Goal: Check status

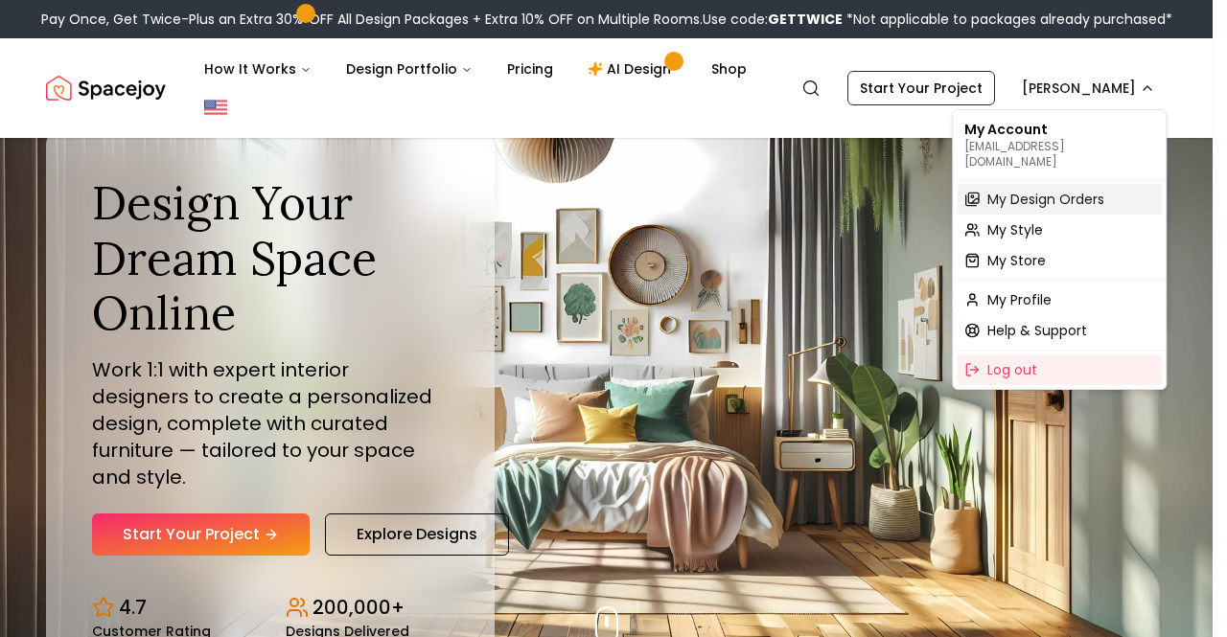
click at [1054, 190] on span "My Design Orders" at bounding box center [1045, 199] width 117 height 19
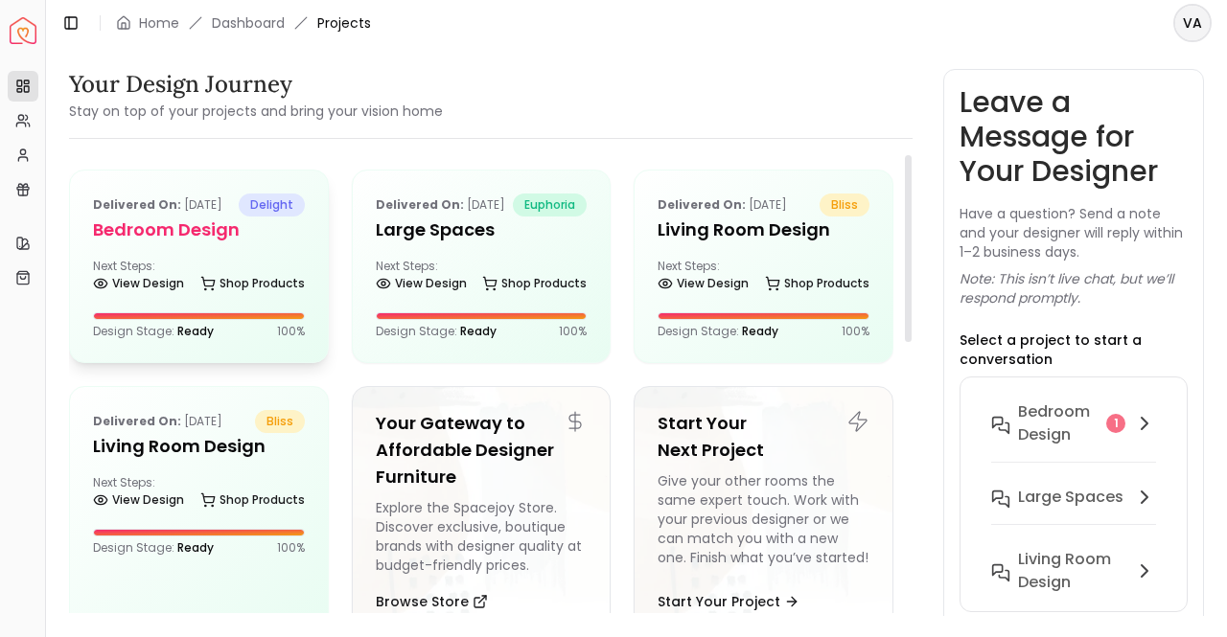
click at [195, 267] on div "Delivered on: [DATE] delight Bedroom Design Next Steps: View Design Shop Produc…" at bounding box center [199, 267] width 258 height 192
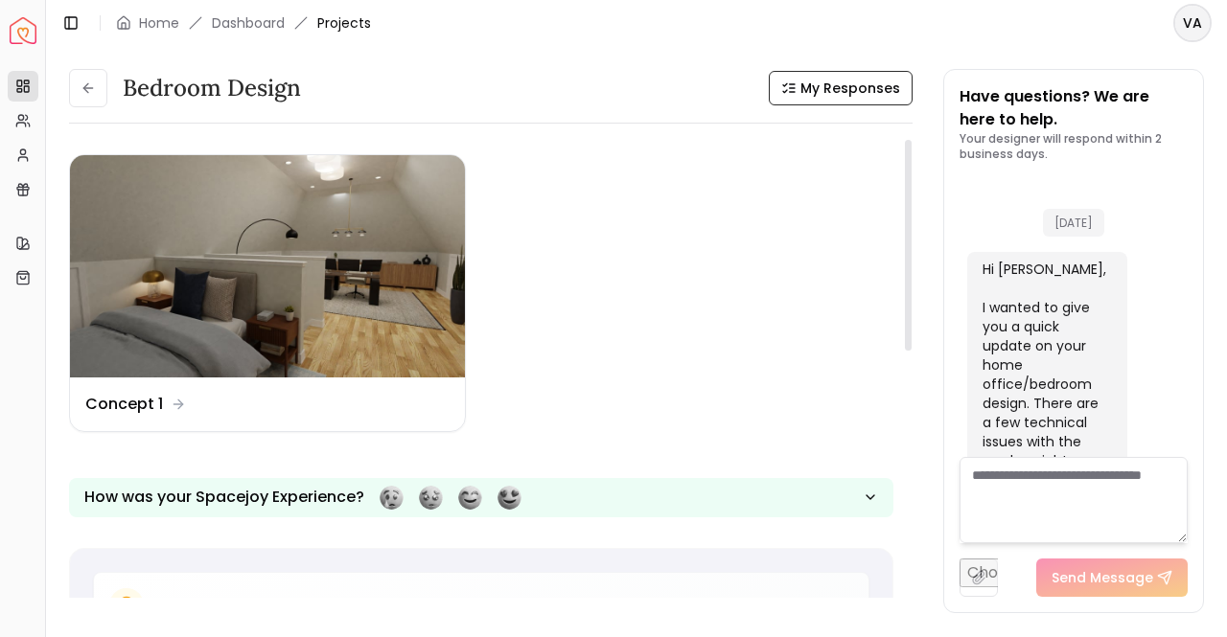
scroll to position [236, 0]
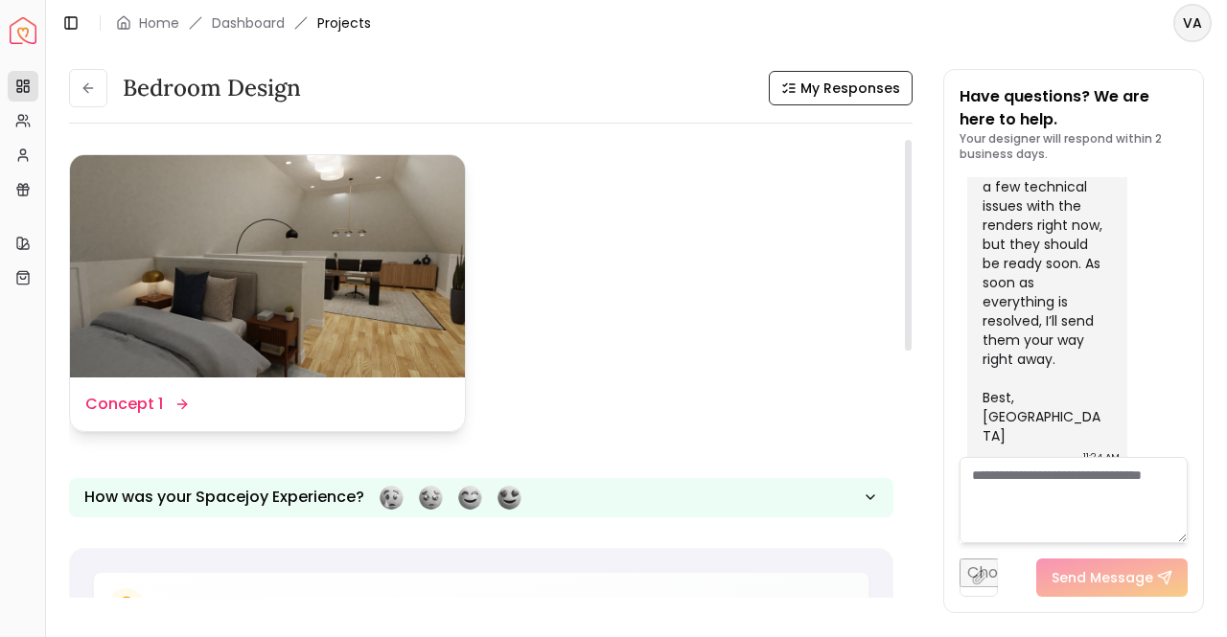
click at [408, 292] on img at bounding box center [267, 266] width 395 height 222
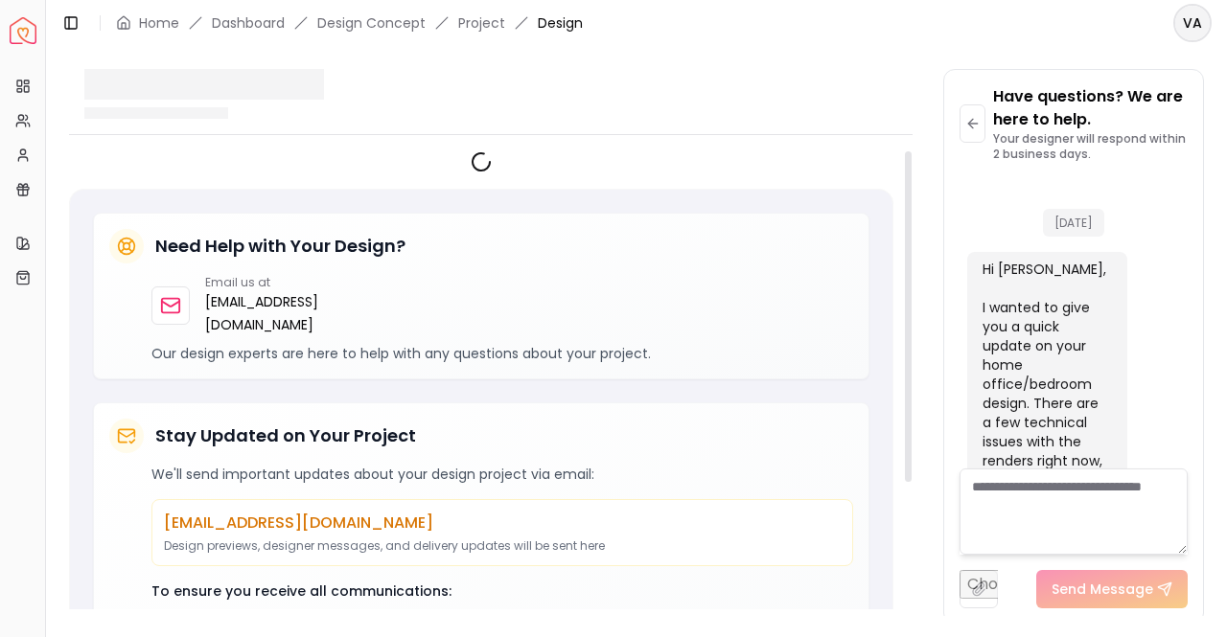
scroll to position [220, 0]
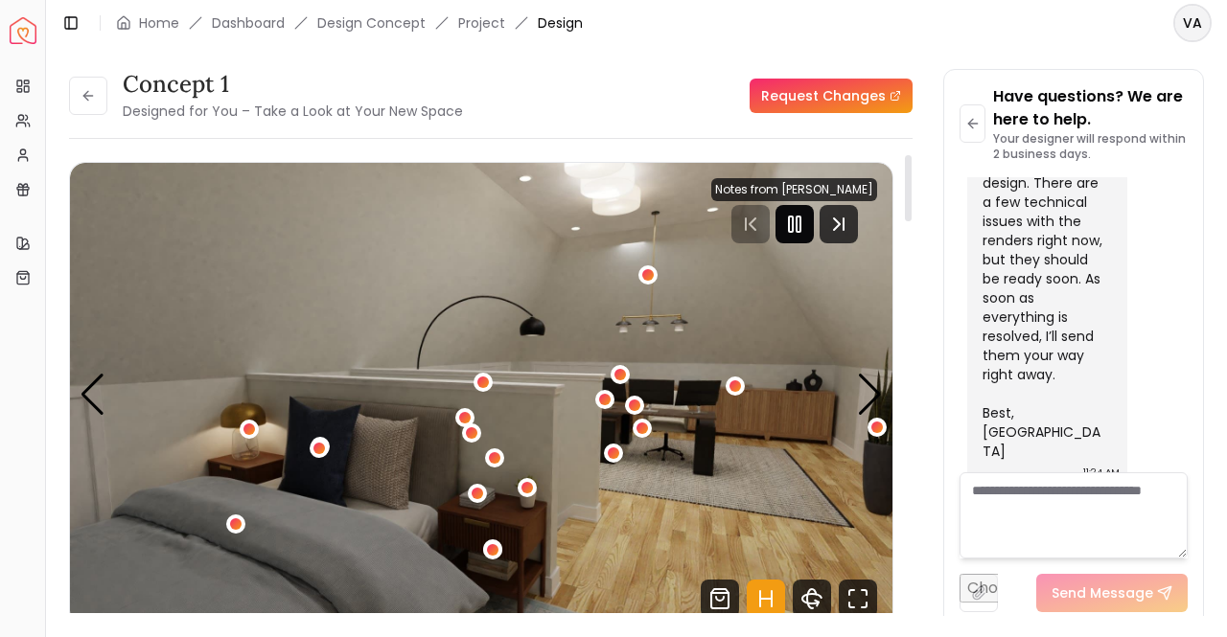
click at [801, 221] on icon "Pause" at bounding box center [794, 224] width 23 height 23
click at [870, 389] on div "Next slide" at bounding box center [870, 395] width 26 height 42
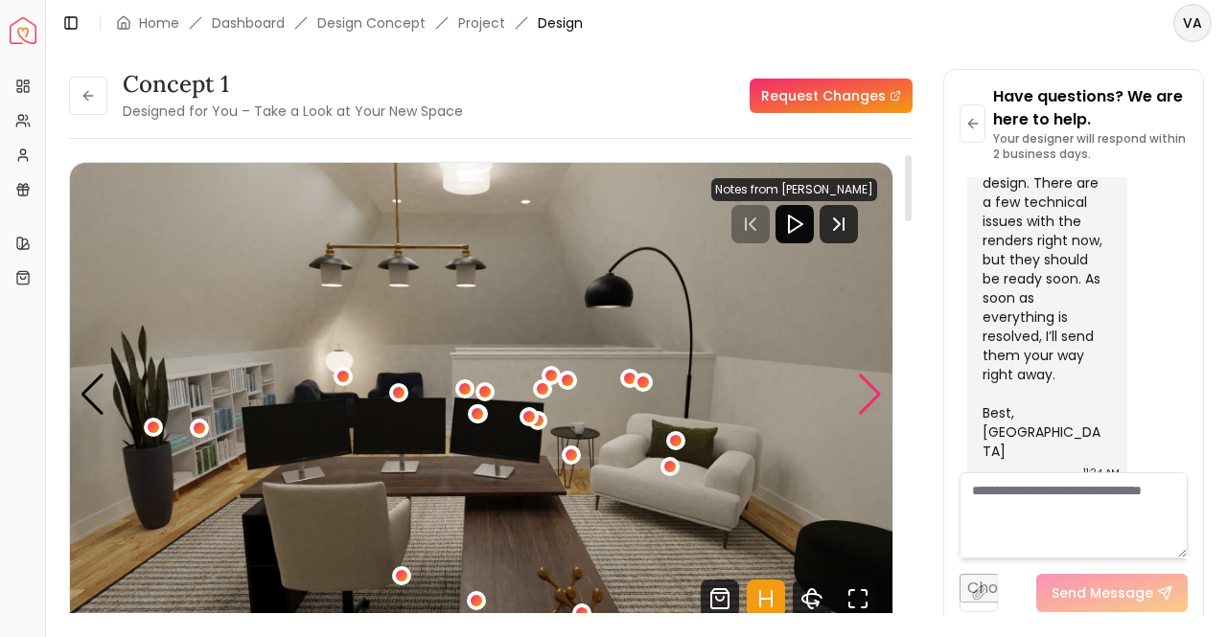
click at [870, 389] on div "Next slide" at bounding box center [870, 395] width 26 height 42
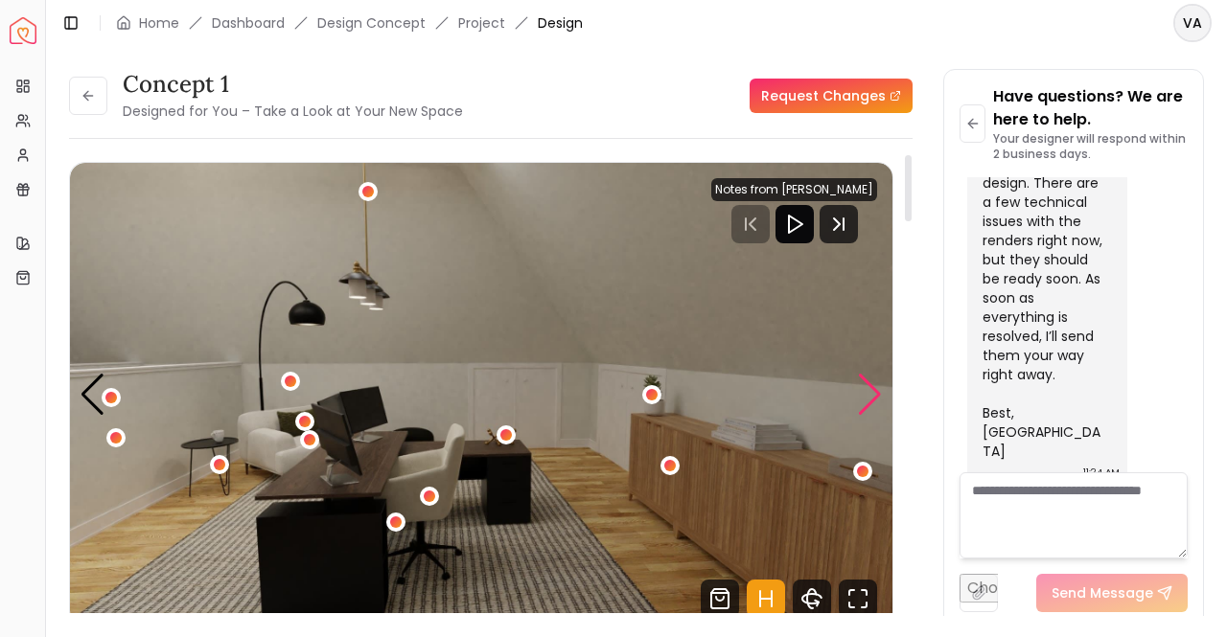
click at [870, 389] on div "Next slide" at bounding box center [870, 395] width 26 height 42
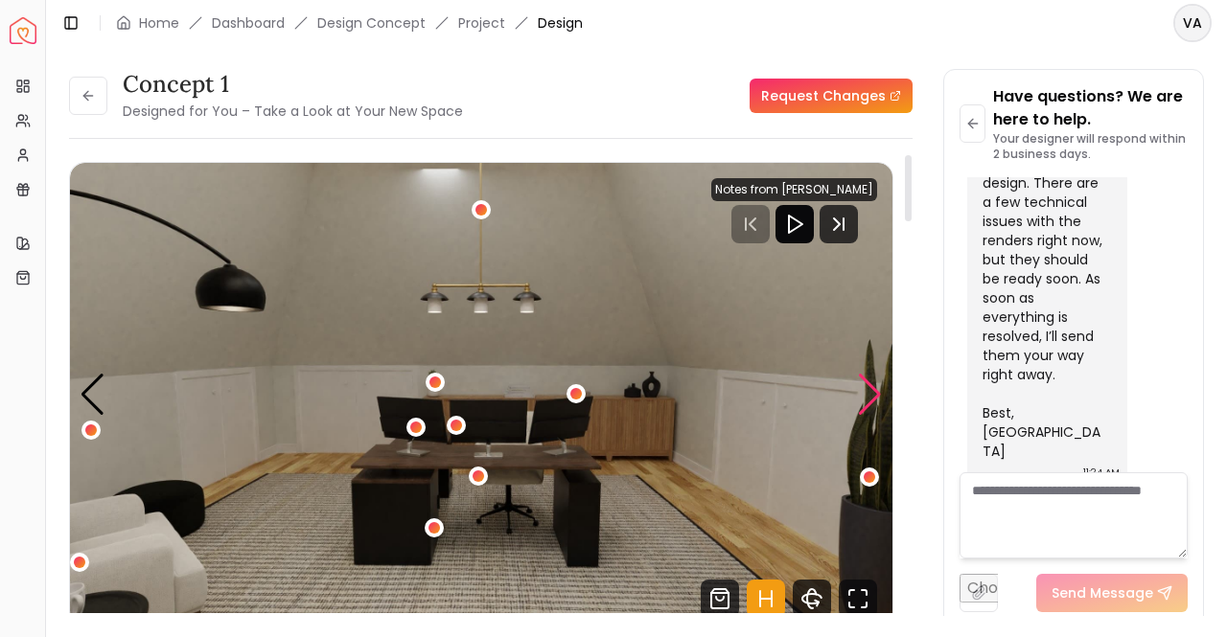
click at [870, 396] on div "Next slide" at bounding box center [870, 395] width 26 height 42
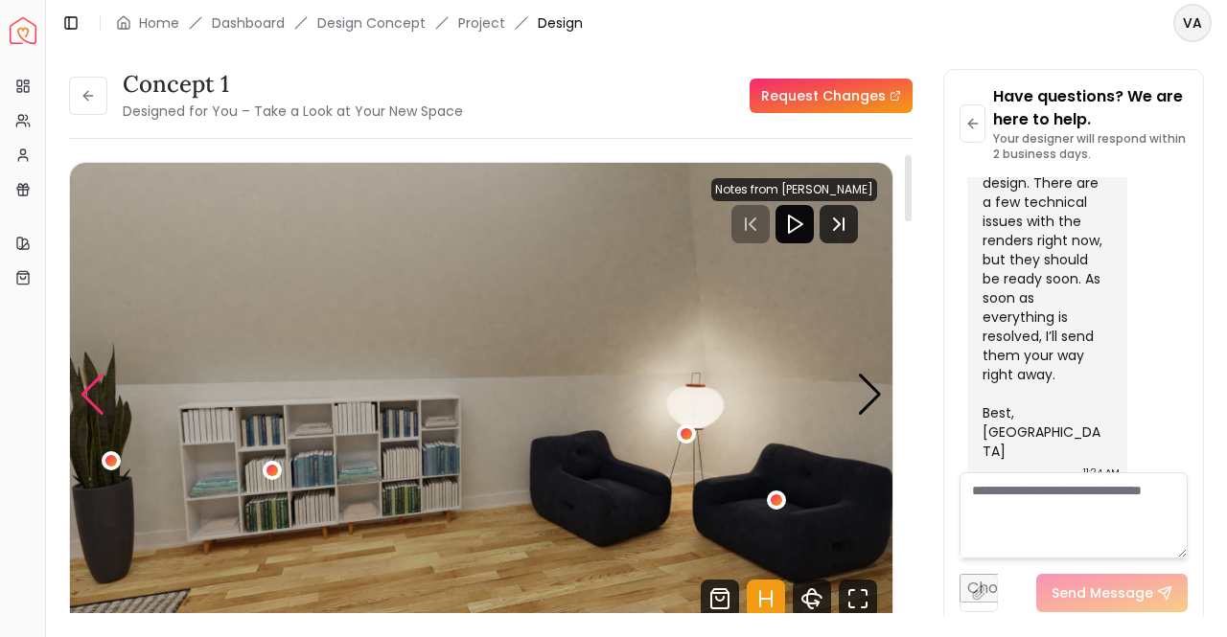
click at [96, 386] on div "Previous slide" at bounding box center [93, 395] width 26 height 42
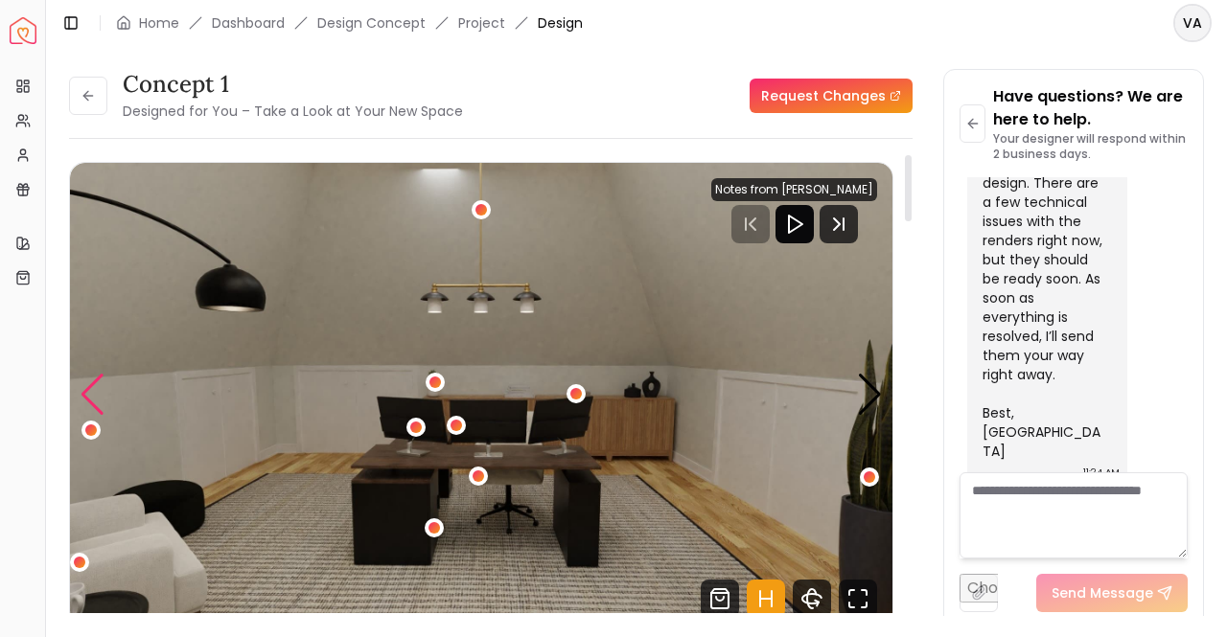
click at [96, 386] on div "Previous slide" at bounding box center [93, 395] width 26 height 42
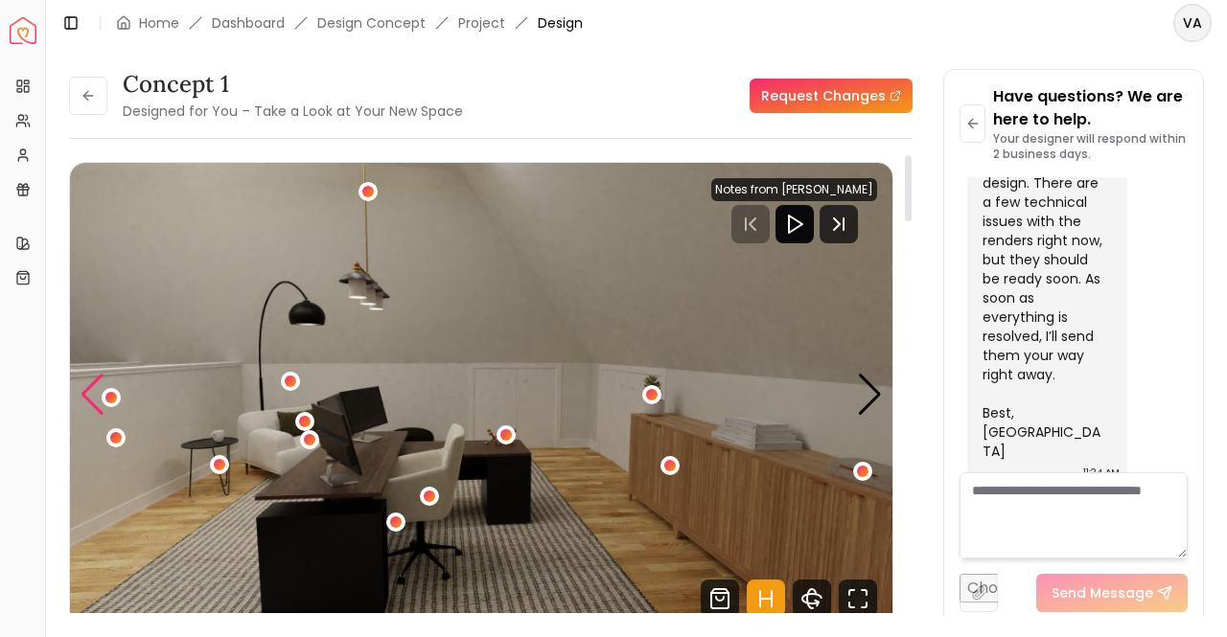
click at [96, 386] on div "Previous slide" at bounding box center [93, 395] width 26 height 42
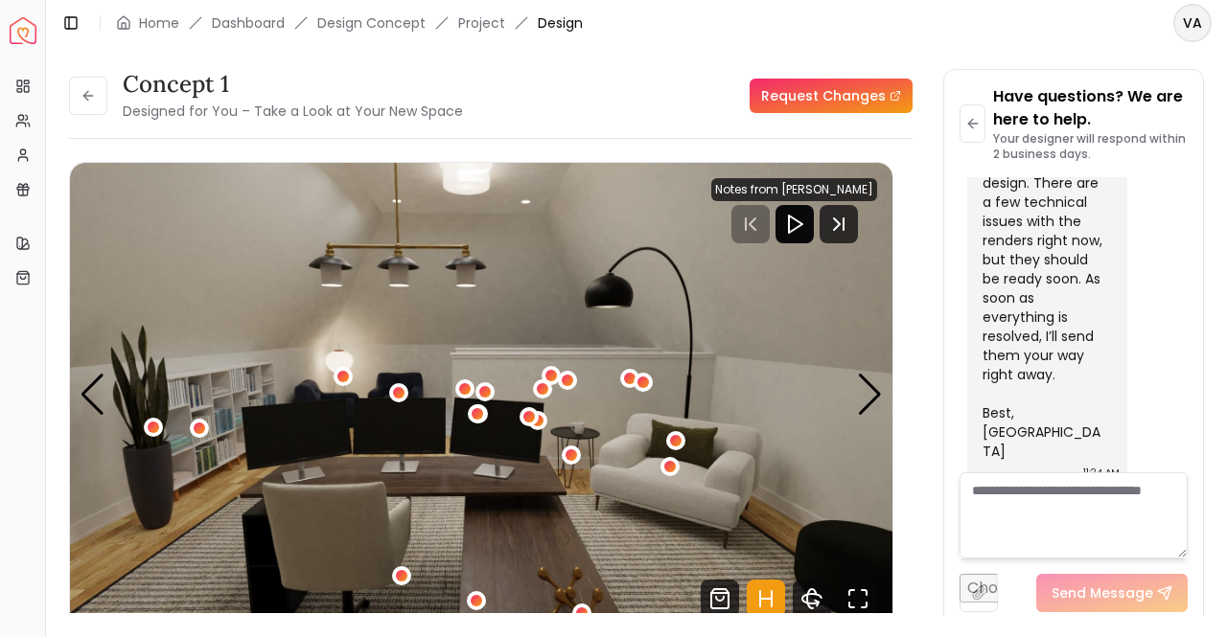
click at [0, 473] on div "Overview Projects My Referrals My Profile Gift Card Balance Quick Links My Styl…" at bounding box center [22, 350] width 45 height 575
click at [0, 453] on div "Overview Projects My Referrals My Profile Gift Card Balance Quick Links My Styl…" at bounding box center [22, 350] width 45 height 575
